Goal: Download file/media

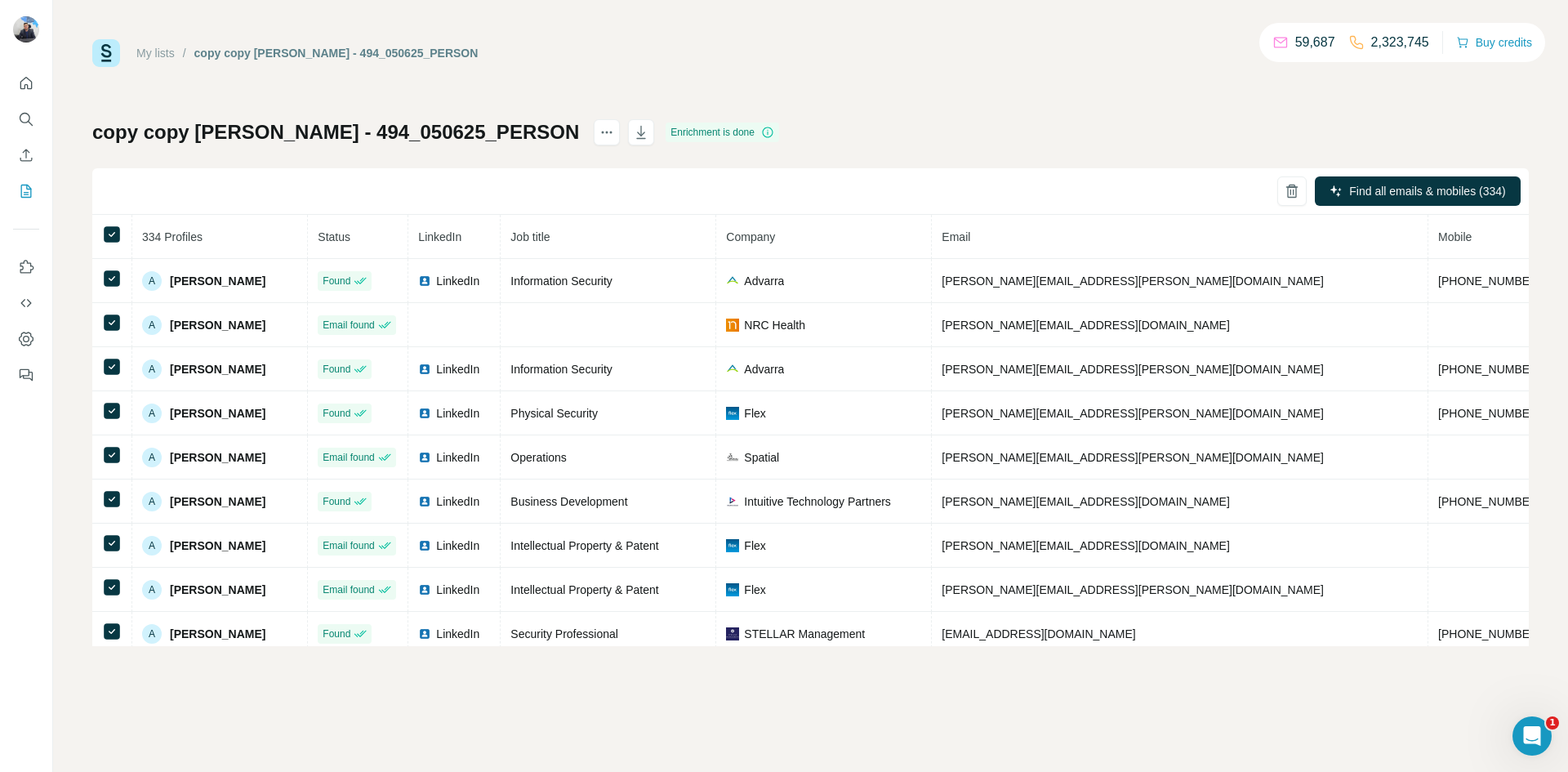
scroll to position [17, 0]
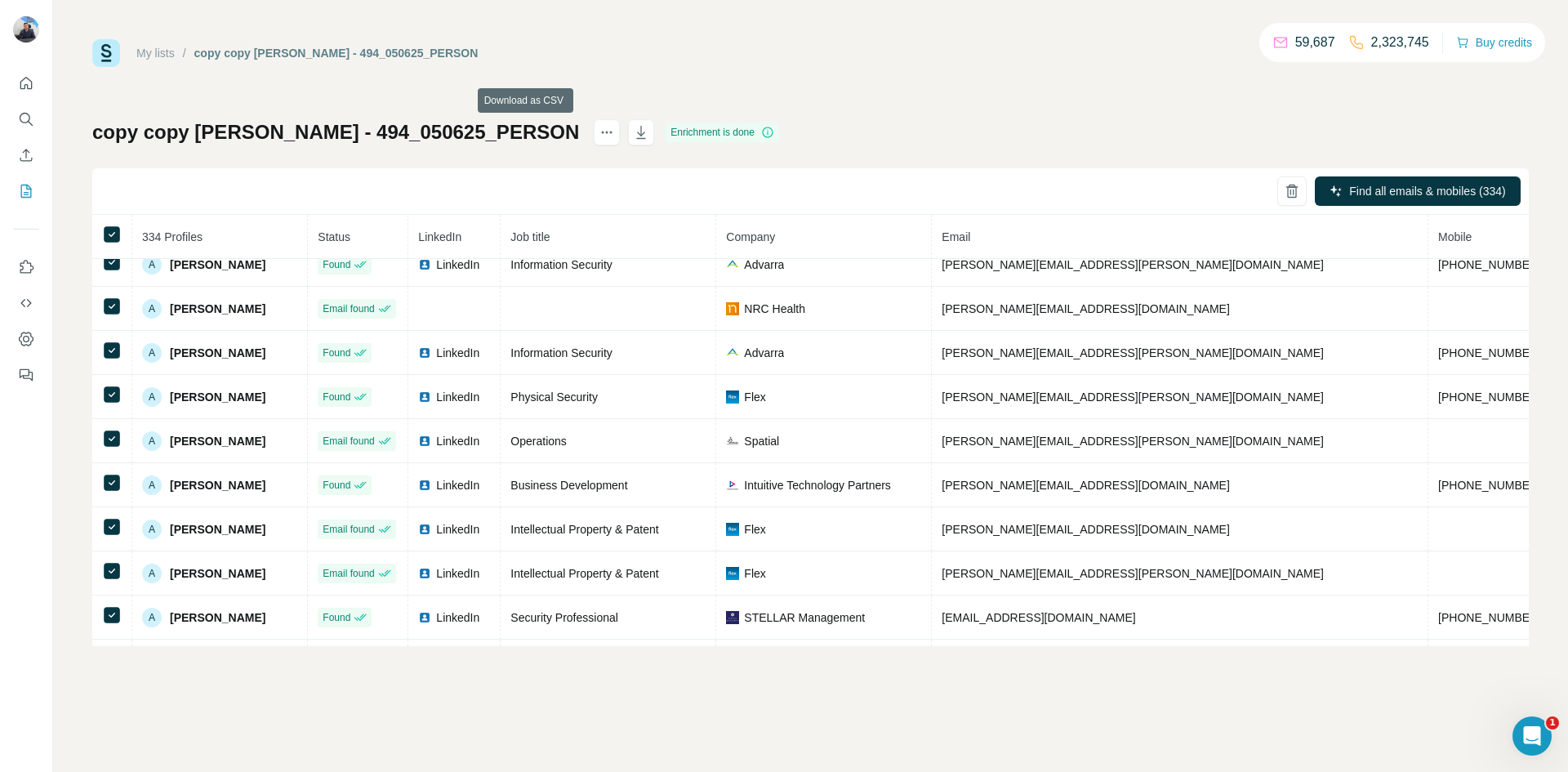
click at [637, 132] on icon "button" at bounding box center [641, 132] width 9 height 13
click at [633, 134] on icon "button" at bounding box center [641, 132] width 17 height 17
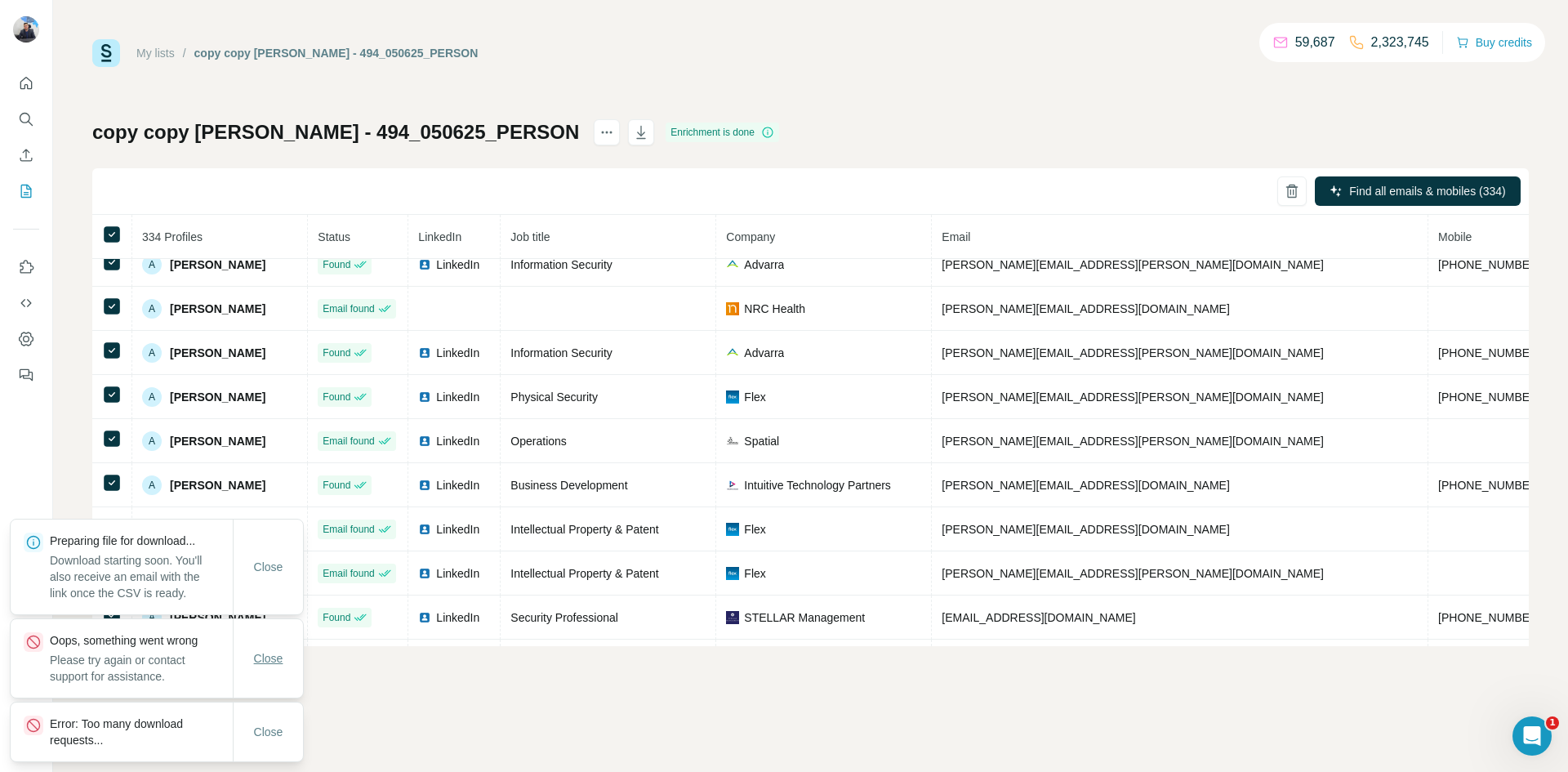
click at [261, 663] on span "Close" at bounding box center [268, 659] width 29 height 17
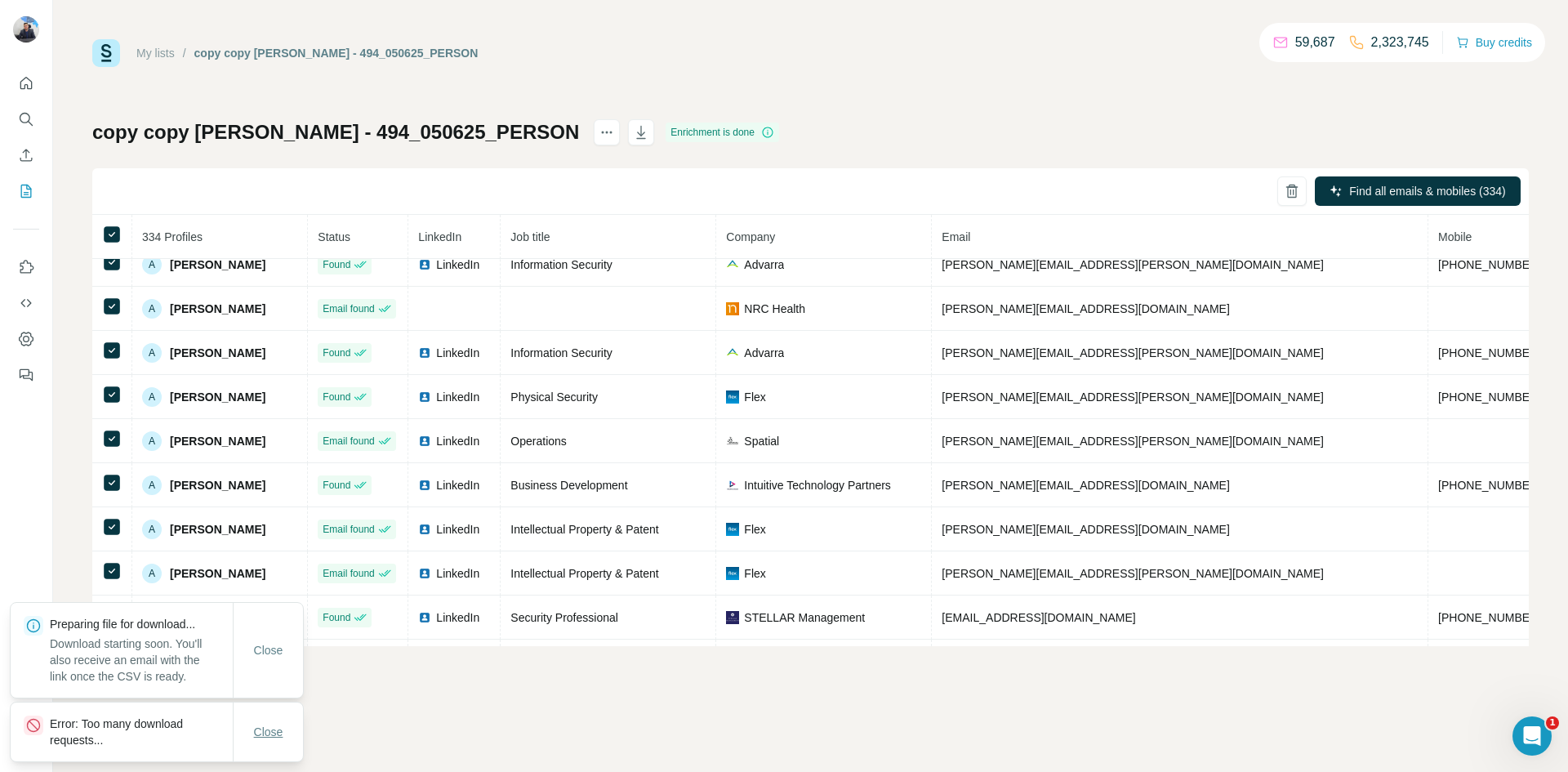
click at [266, 735] on span "Close" at bounding box center [268, 732] width 29 height 17
